Goal: Task Accomplishment & Management: Manage account settings

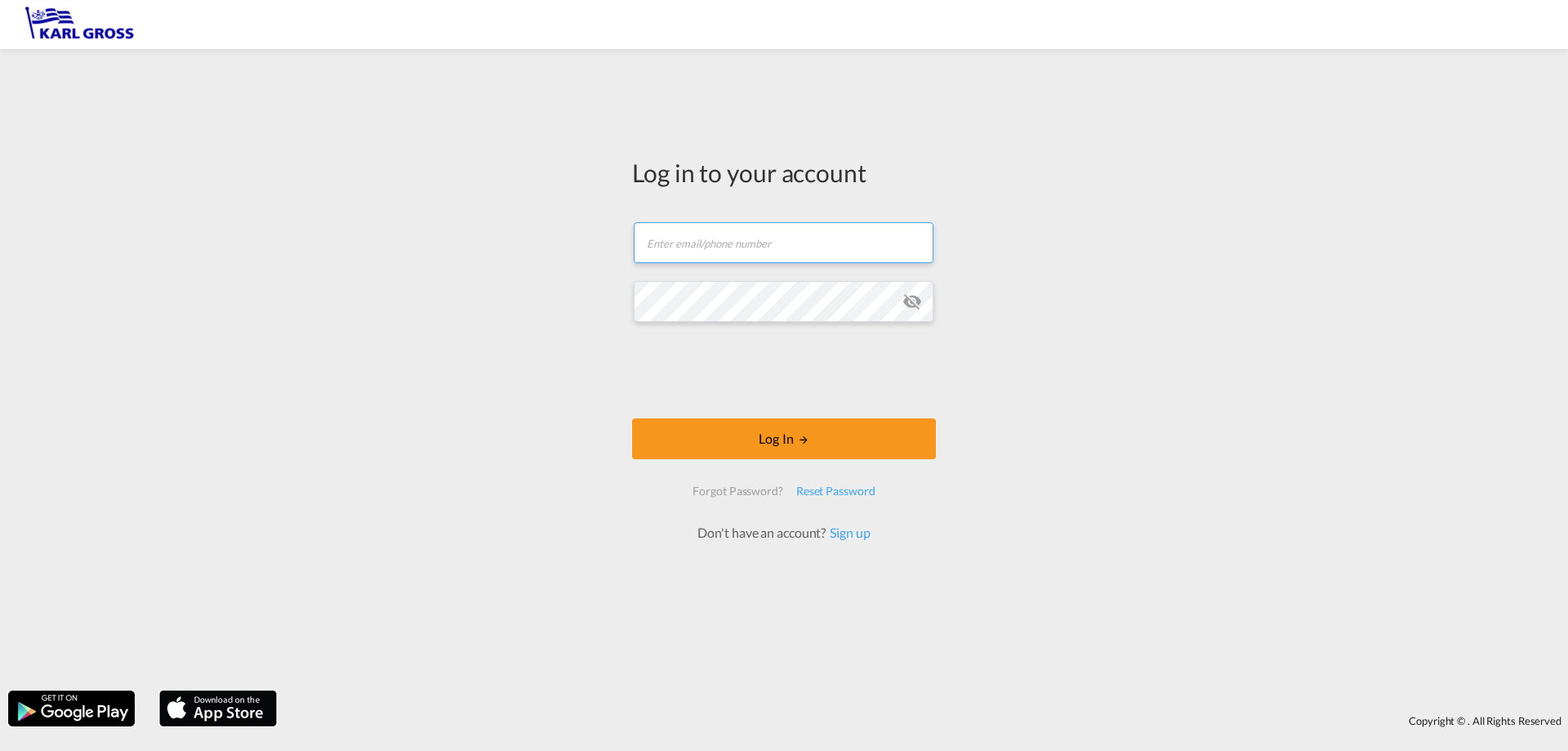
type input "[PERSON_NAME][EMAIL_ADDRESS][DOMAIN_NAME]"
drag, startPoint x: 800, startPoint y: 250, endPoint x: 551, endPoint y: 257, distance: 249.1
click at [551, 257] on div "Log in to your account [PERSON_NAME][EMAIL_ADDRESS][DOMAIN_NAME] Log In Forgot …" at bounding box center [784, 369] width 1568 height 625
click at [1291, 267] on div "Log in to your account [PERSON_NAME][EMAIL_ADDRESS][DOMAIN_NAME] Log In Forgot …" at bounding box center [784, 369] width 1568 height 625
drag, startPoint x: 810, startPoint y: 245, endPoint x: 442, endPoint y: 240, distance: 368.0
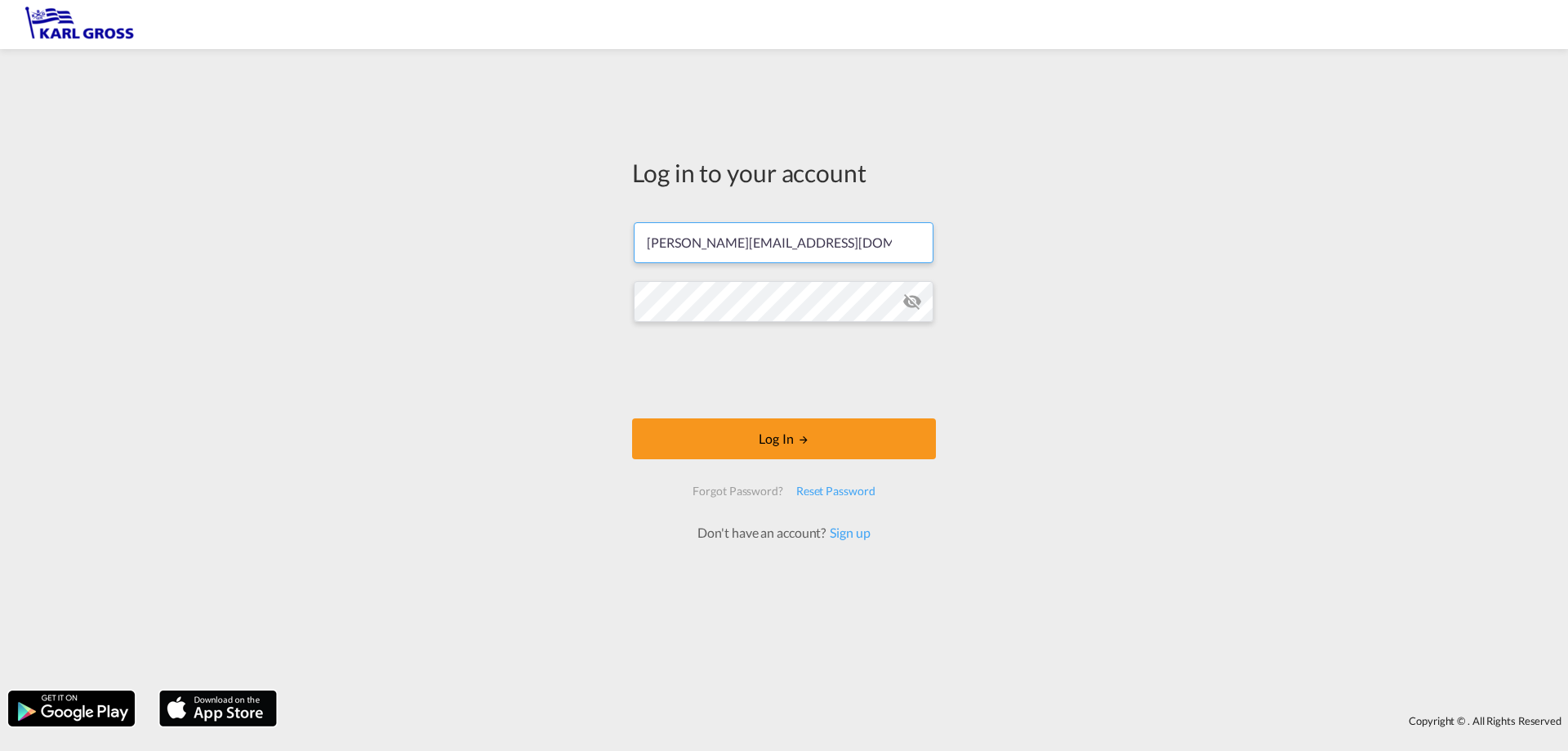
click at [442, 240] on div "Log in to your account [PERSON_NAME][EMAIL_ADDRESS][DOMAIN_NAME] Log In Forgot …" at bounding box center [784, 369] width 1568 height 625
click at [911, 294] on md-icon "icon-eye-off" at bounding box center [912, 301] width 20 height 20
click at [482, 299] on div "Log in to your account [PERSON_NAME][EMAIL_ADDRESS][DOMAIN_NAME] Log In Forgot …" at bounding box center [784, 369] width 1568 height 625
click at [918, 300] on md-icon "icon-eye-off" at bounding box center [912, 301] width 20 height 20
click at [1161, 342] on div "Log in to your account [PERSON_NAME][EMAIL_ADDRESS][DOMAIN_NAME] Log In Forgot …" at bounding box center [784, 369] width 1568 height 625
